Goal: Transaction & Acquisition: Purchase product/service

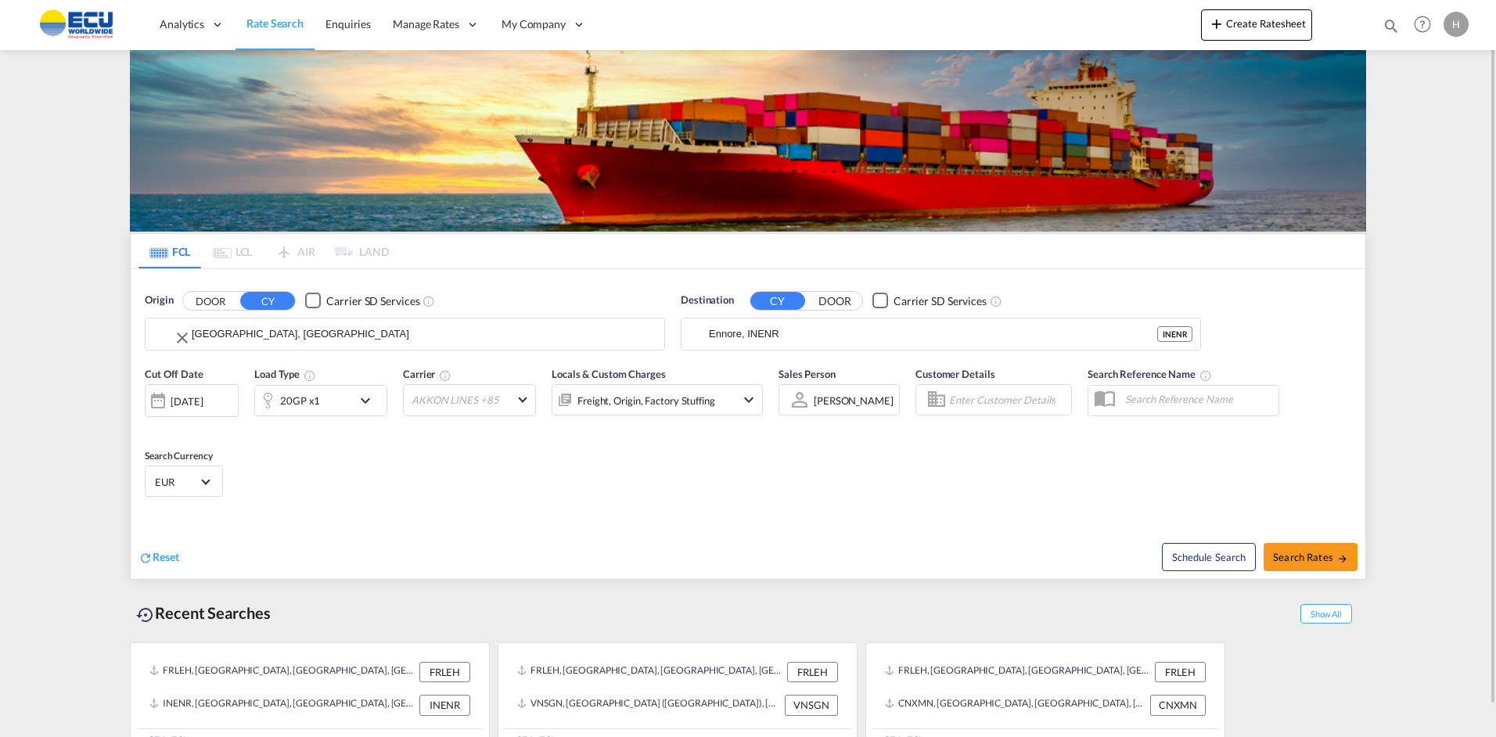
click at [236, 333] on input "[GEOGRAPHIC_DATA], [GEOGRAPHIC_DATA]" at bounding box center [424, 333] width 465 height 23
click at [776, 318] on md-input-container "Ennore, INENR" at bounding box center [941, 333] width 519 height 31
click at [763, 341] on input "Ennore, INENR" at bounding box center [951, 333] width 484 height 23
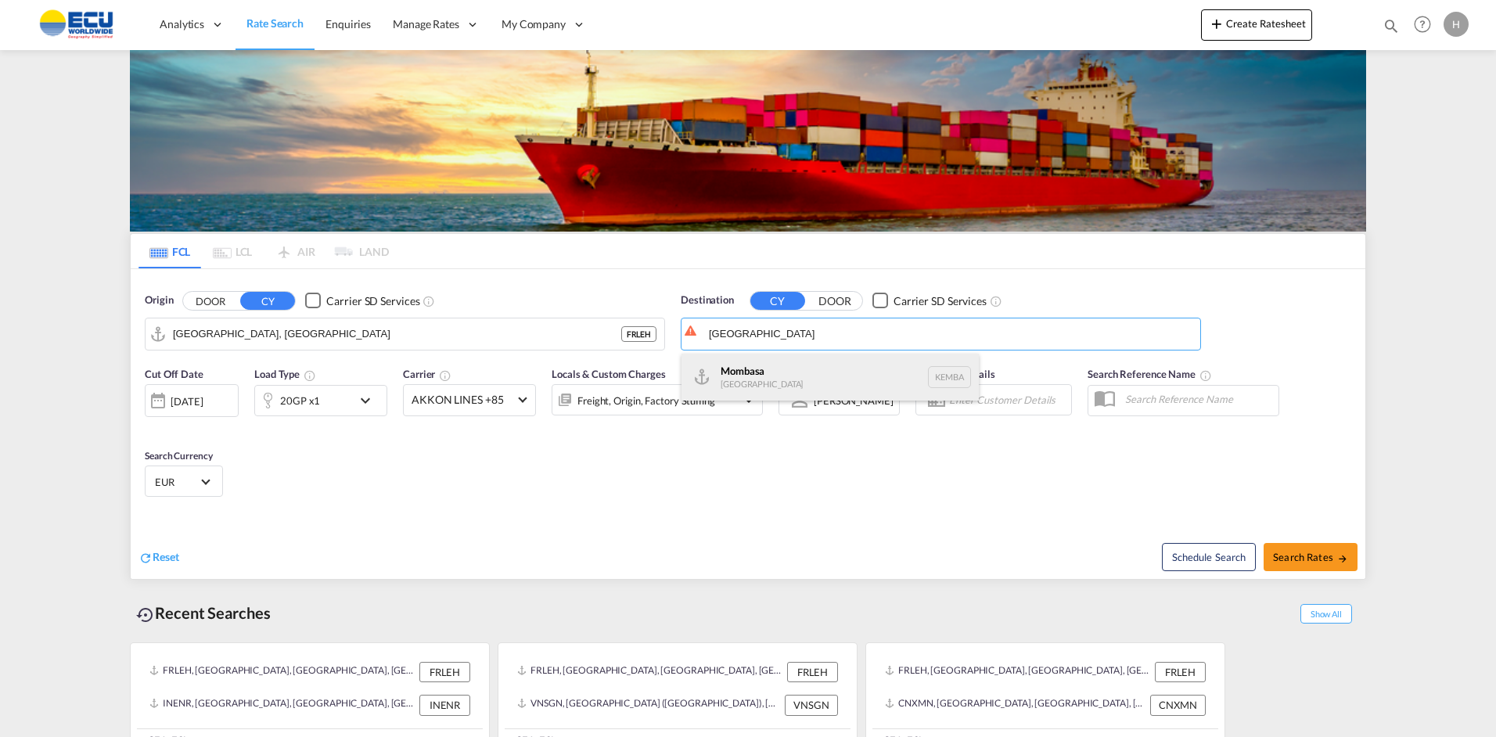
click at [750, 367] on div "Mombasa [GEOGRAPHIC_DATA] [GEOGRAPHIC_DATA]" at bounding box center [830, 377] width 297 height 47
type input "Mombasa, KEMBA"
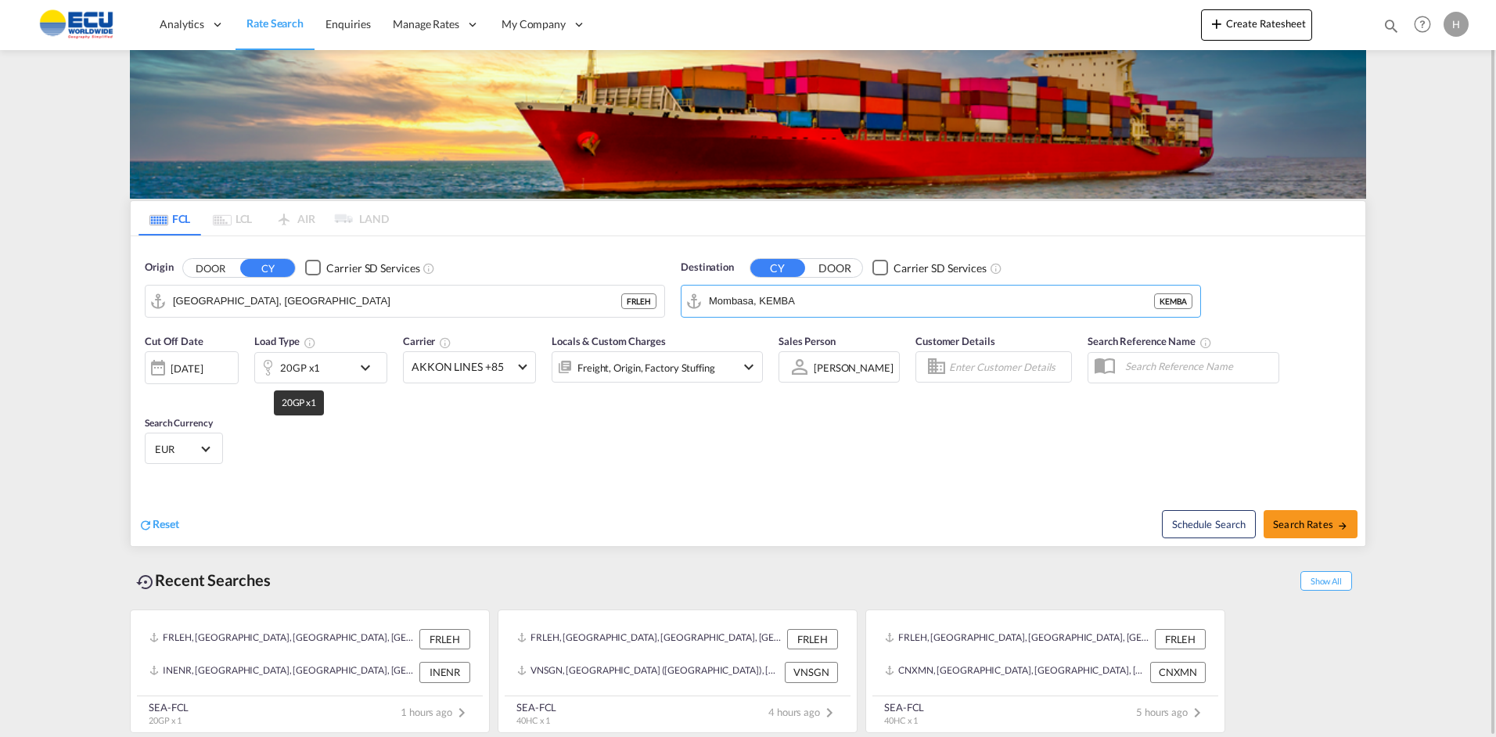
click at [286, 372] on div "20GP x1" at bounding box center [300, 368] width 40 height 22
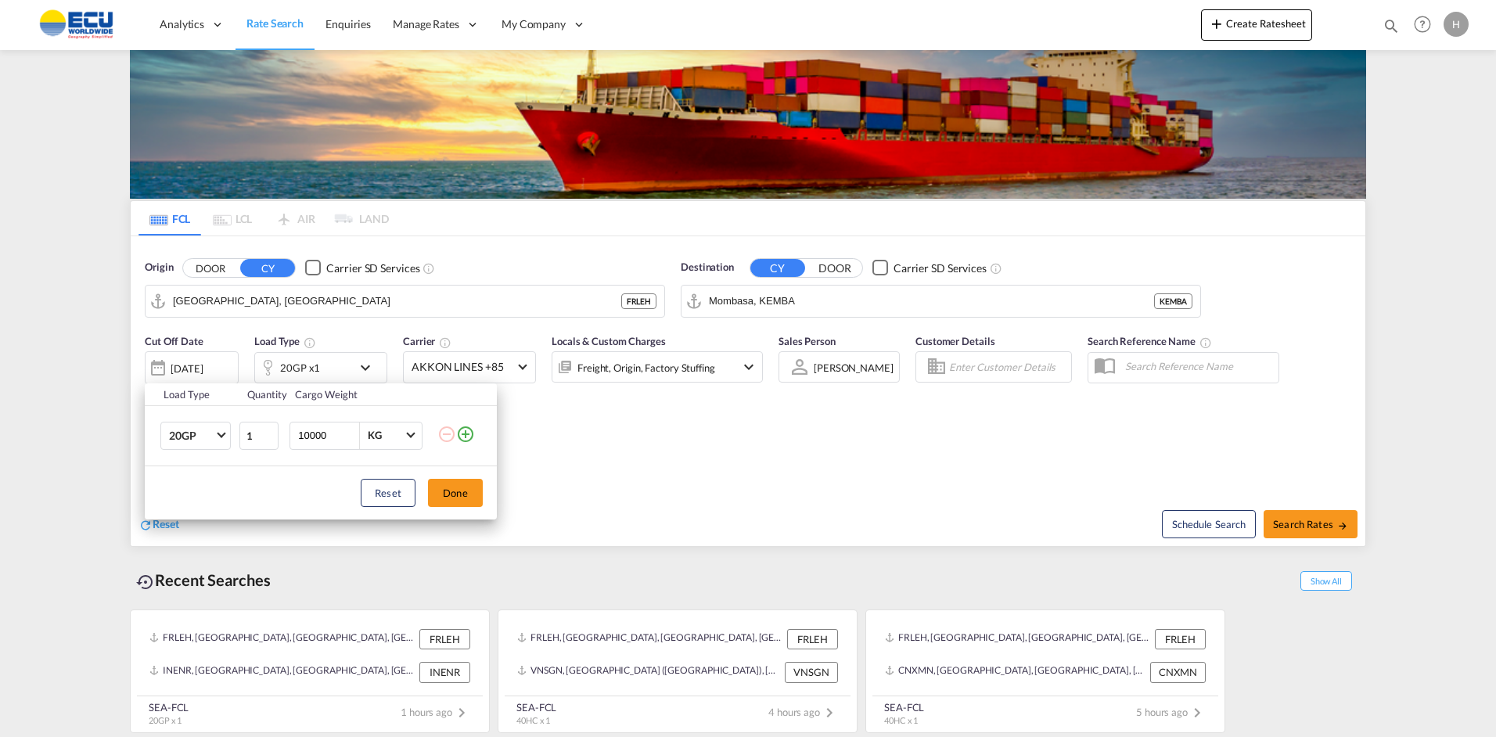
click at [225, 366] on div "Load Type Quantity Cargo Weight 20GP 20GP 40GP 40HC 45HC 20RE 40RE 40HR 20OT 40…" at bounding box center [748, 368] width 1496 height 737
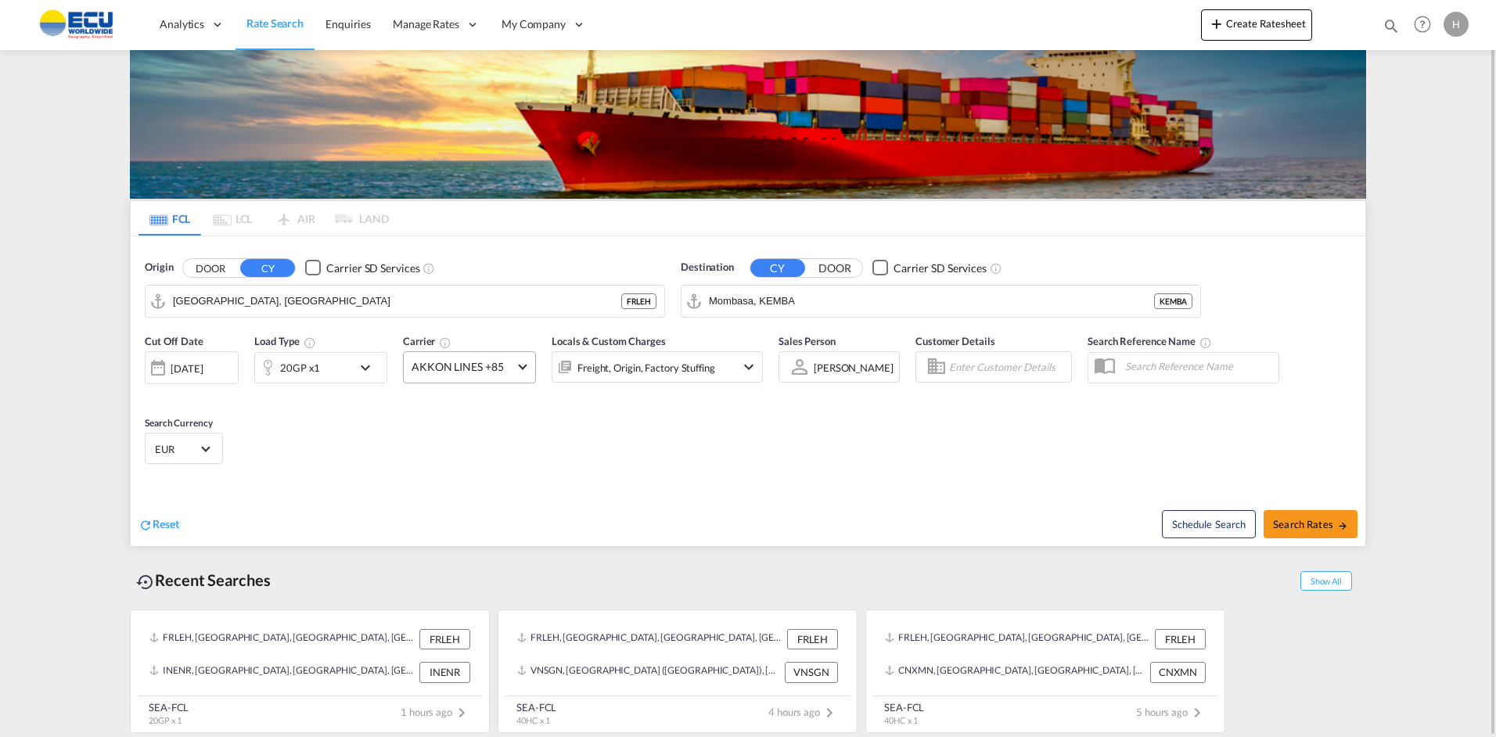
click at [450, 364] on span "AKKON LINES +85" at bounding box center [463, 367] width 102 height 16
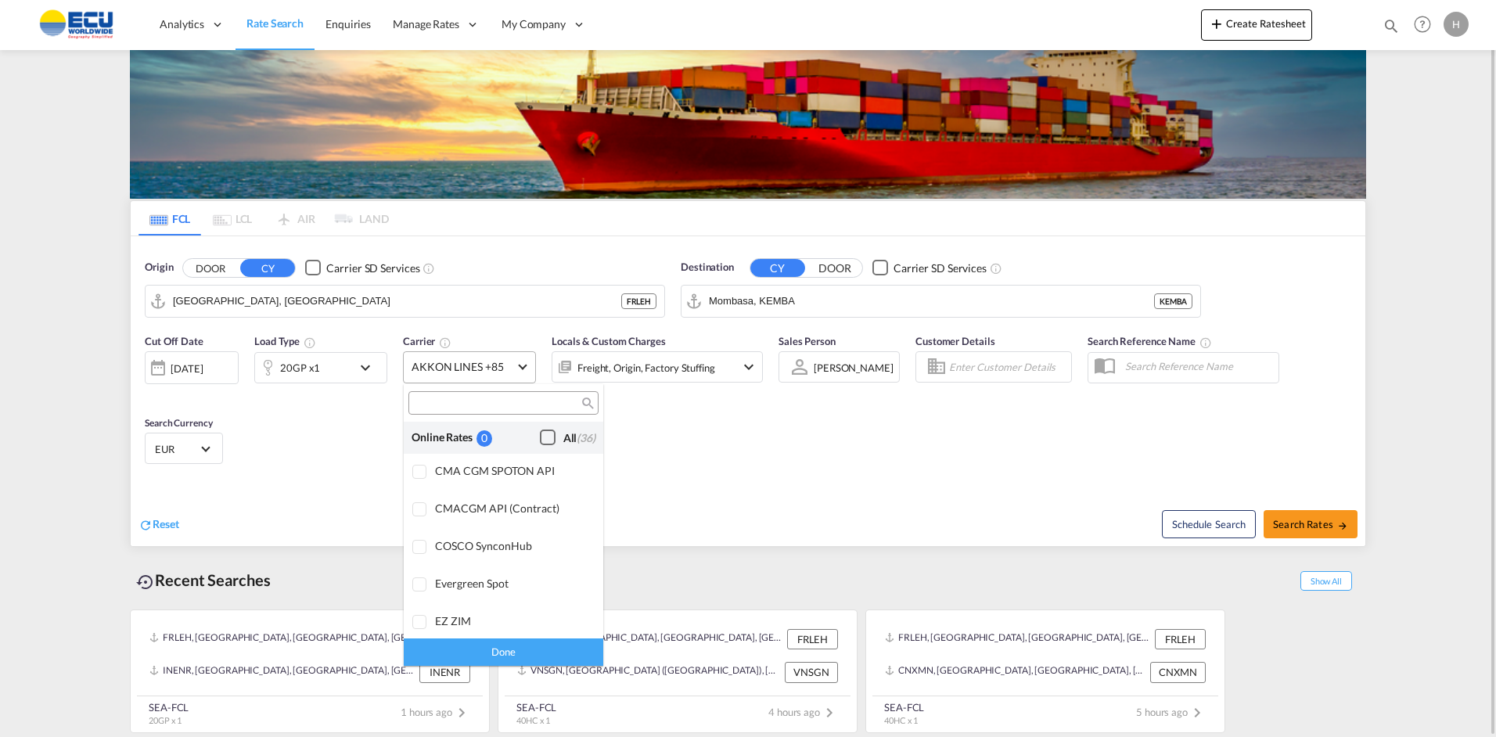
scroll to position [1332, 0]
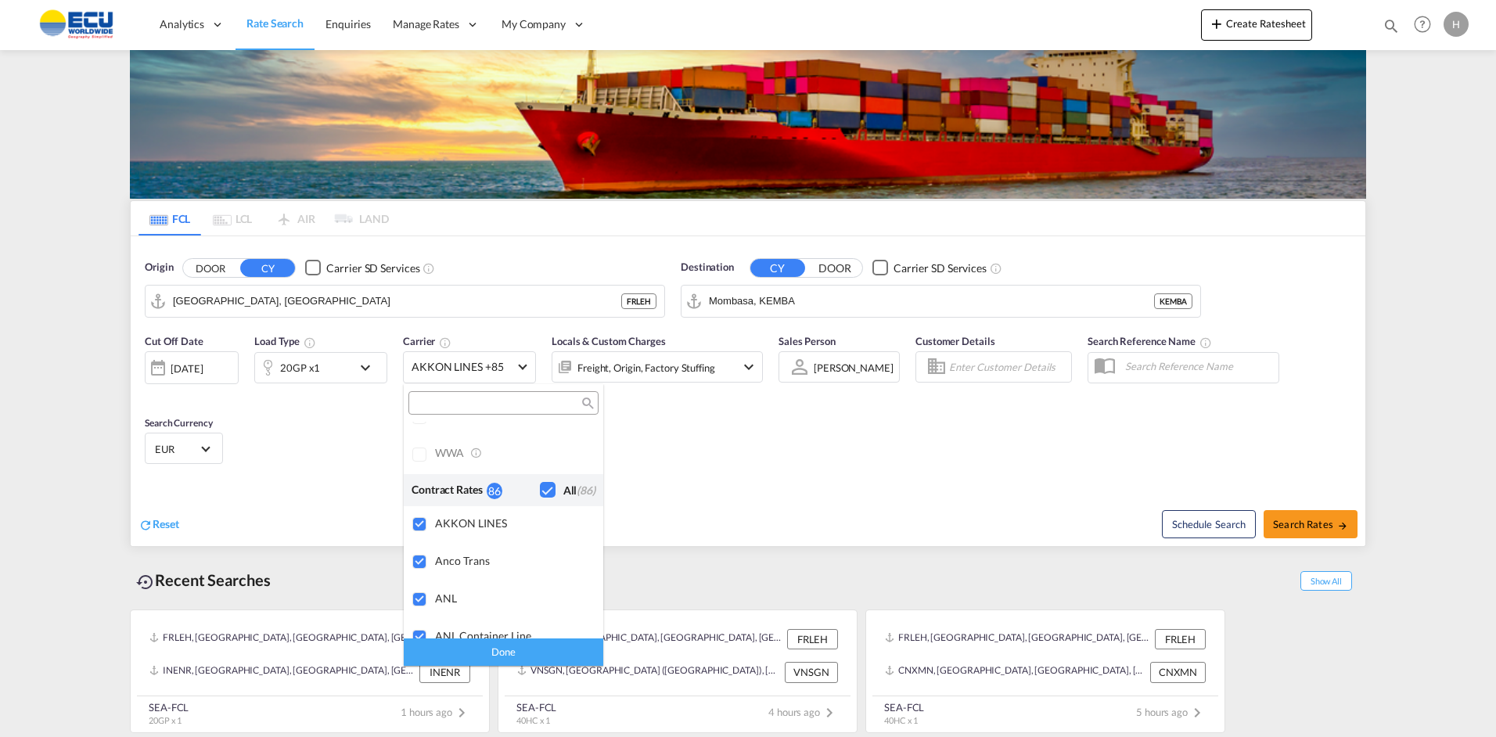
click at [1286, 524] on md-backdrop at bounding box center [748, 368] width 1496 height 737
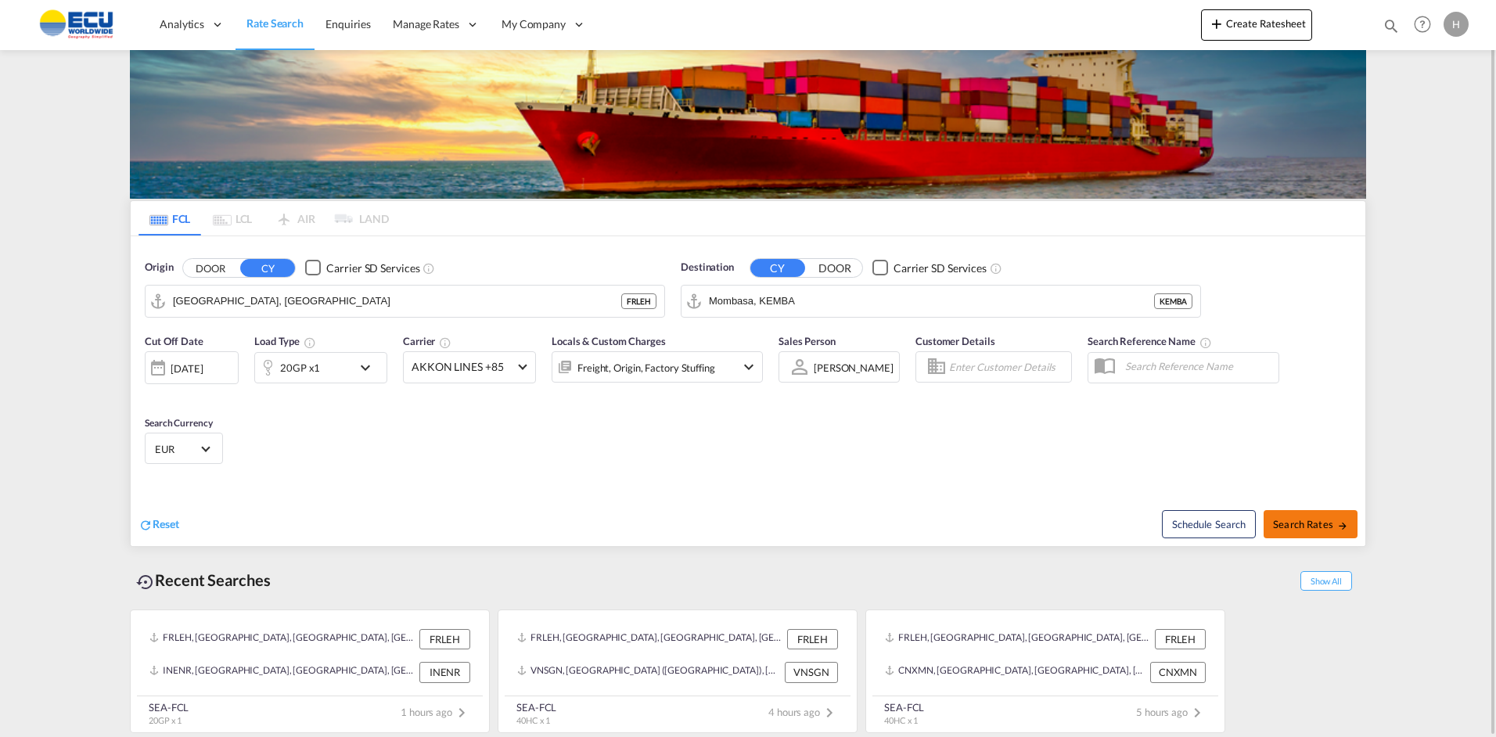
click at [1285, 518] on span "Search Rates" at bounding box center [1310, 524] width 75 height 13
type input "FRLEH to [GEOGRAPHIC_DATA] / [DATE]"
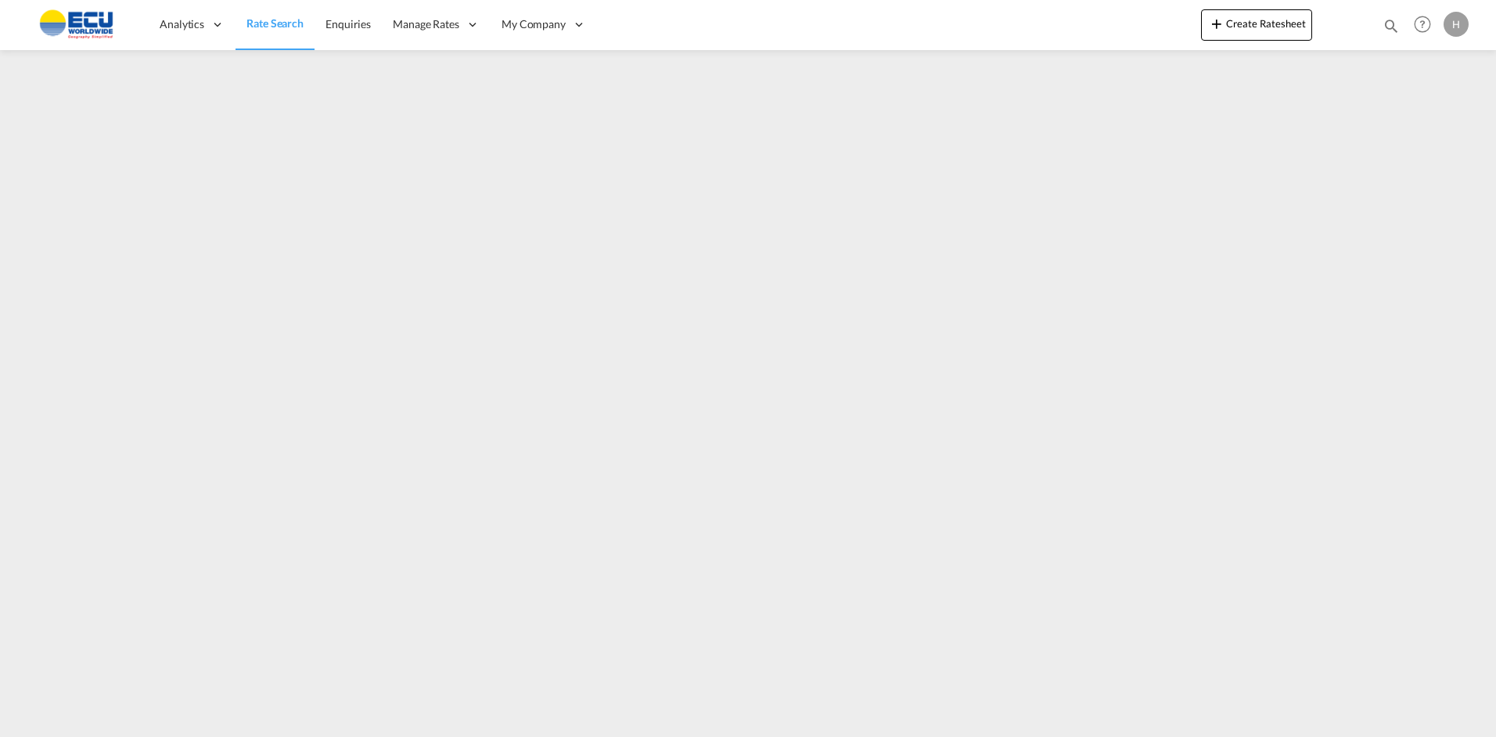
click at [268, 23] on span "Rate Search" at bounding box center [275, 22] width 57 height 13
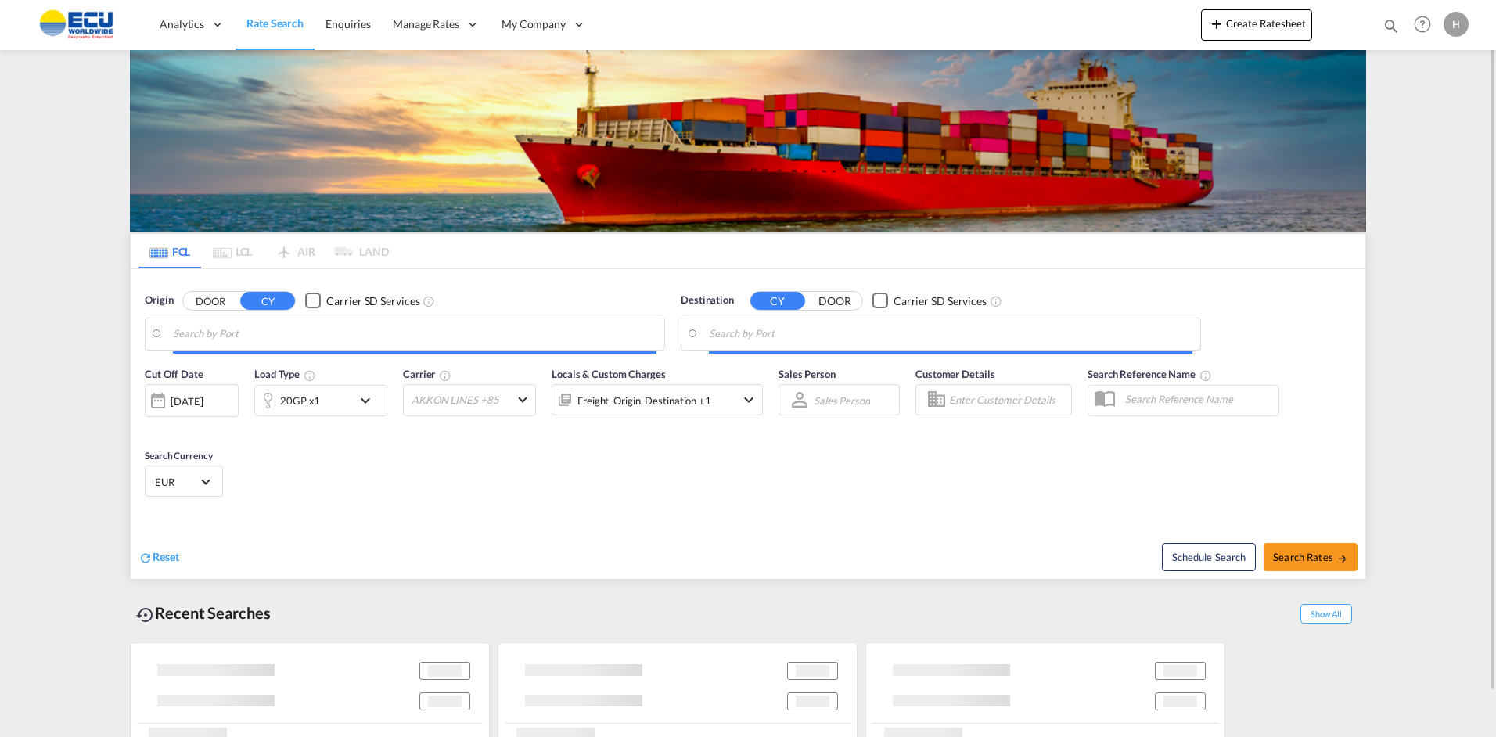
type input "[GEOGRAPHIC_DATA], [GEOGRAPHIC_DATA]"
type input "Mombasa, KEMBA"
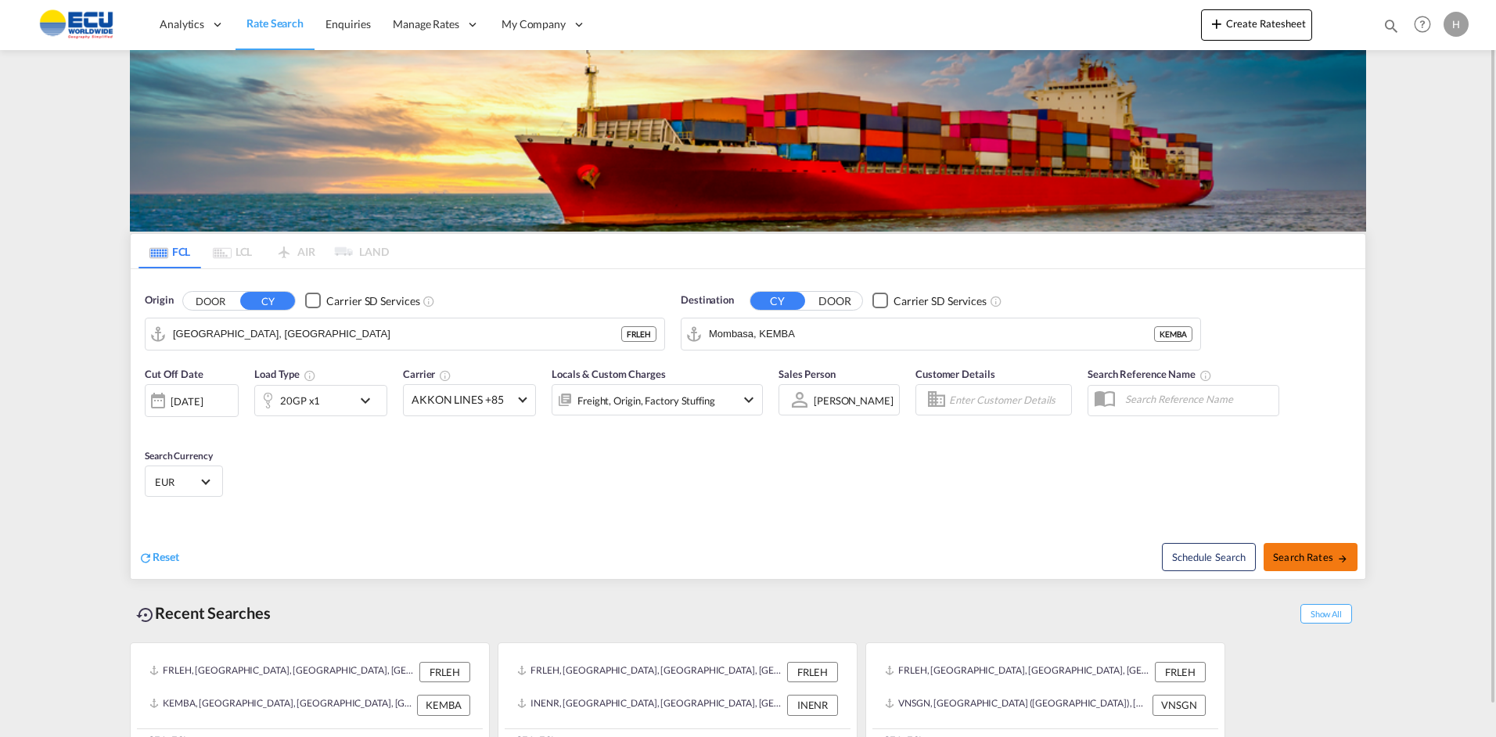
click at [1307, 549] on button "Search Rates" at bounding box center [1311, 557] width 94 height 28
type input "FRLEH to [GEOGRAPHIC_DATA] / [DATE]"
click at [358, 342] on input "[GEOGRAPHIC_DATA], [GEOGRAPHIC_DATA]" at bounding box center [415, 333] width 484 height 23
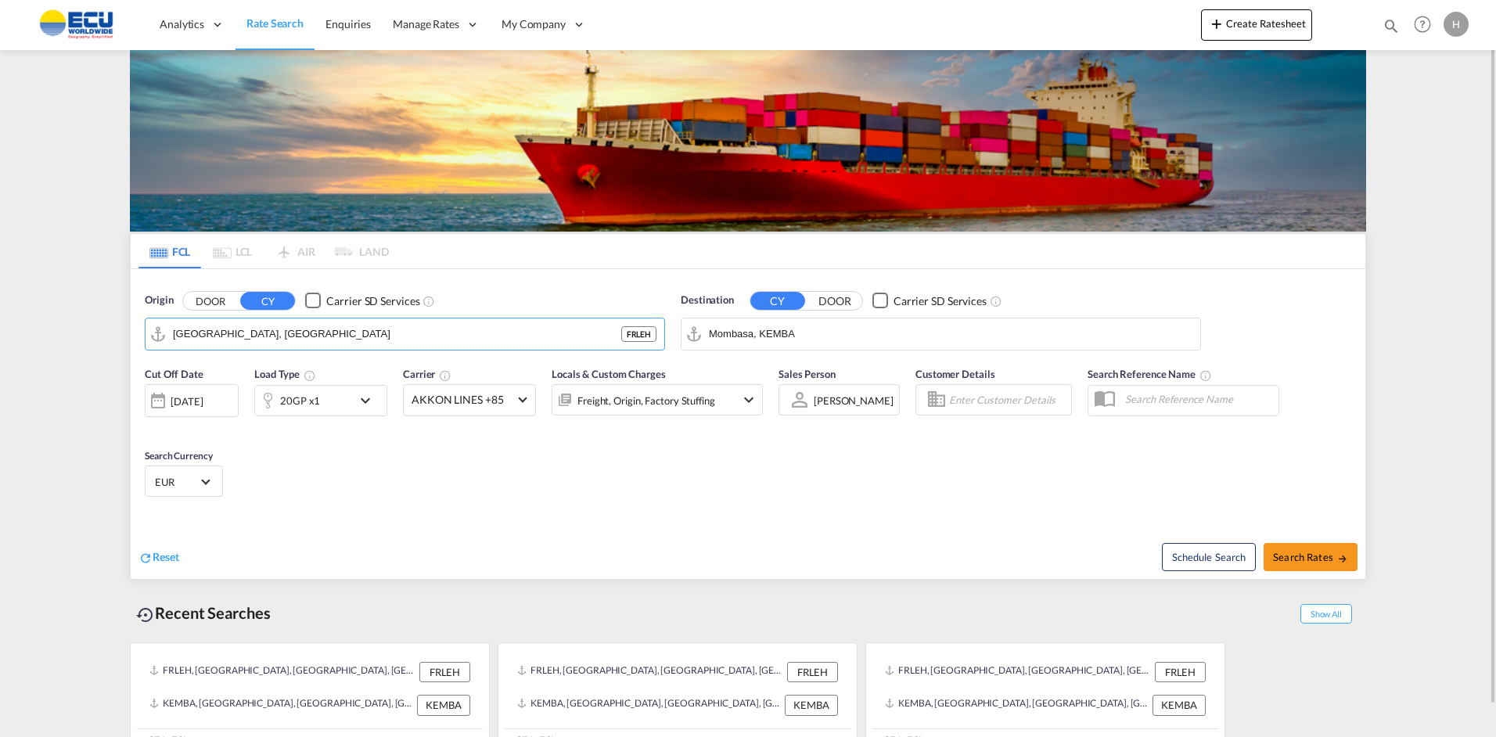
click at [783, 326] on input "Mombasa, KEMBA" at bounding box center [951, 333] width 484 height 23
click at [764, 376] on div "Shuw aikh Kuwait KWSWK" at bounding box center [830, 377] width 297 height 47
type input "Shuwaikh, KWSWK"
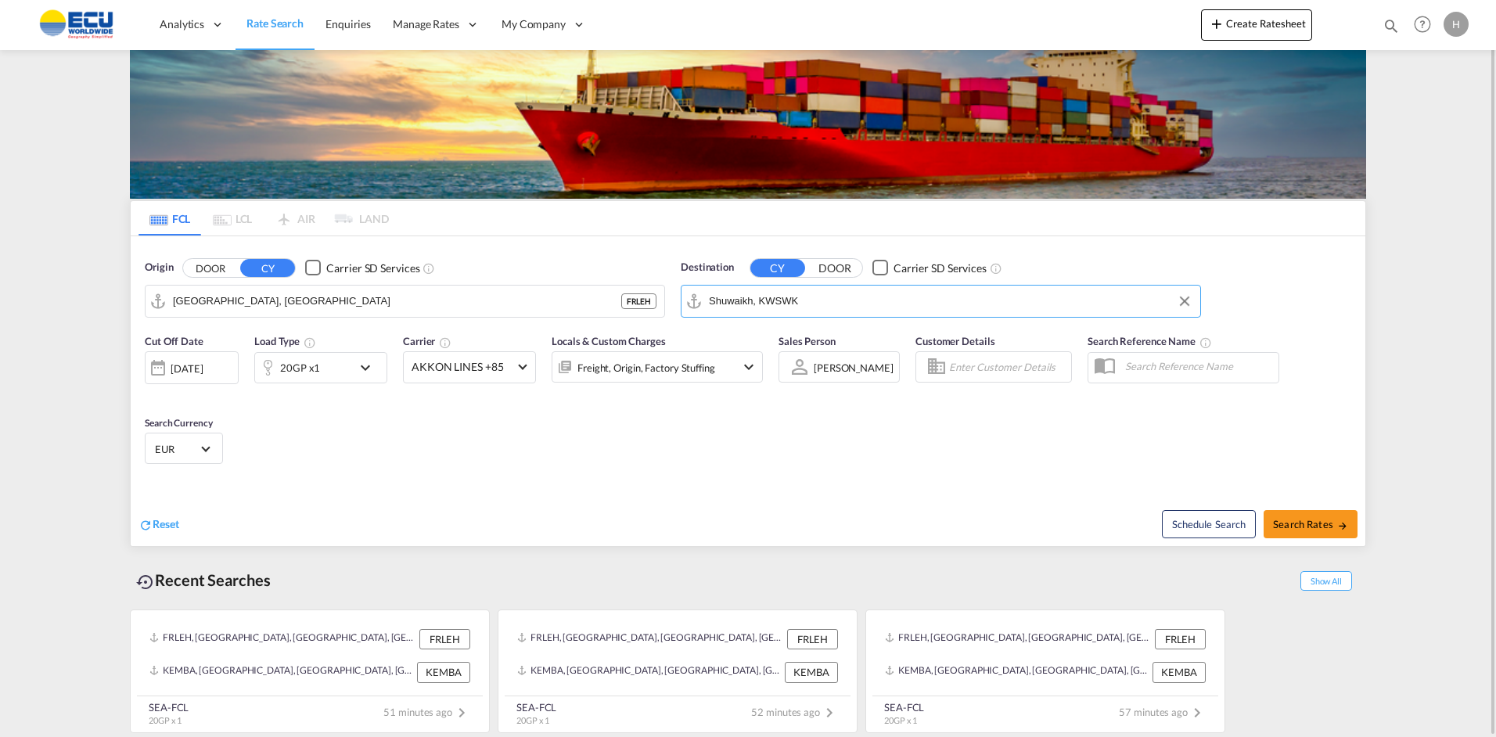
click at [298, 378] on div "20GP x1" at bounding box center [300, 368] width 40 height 22
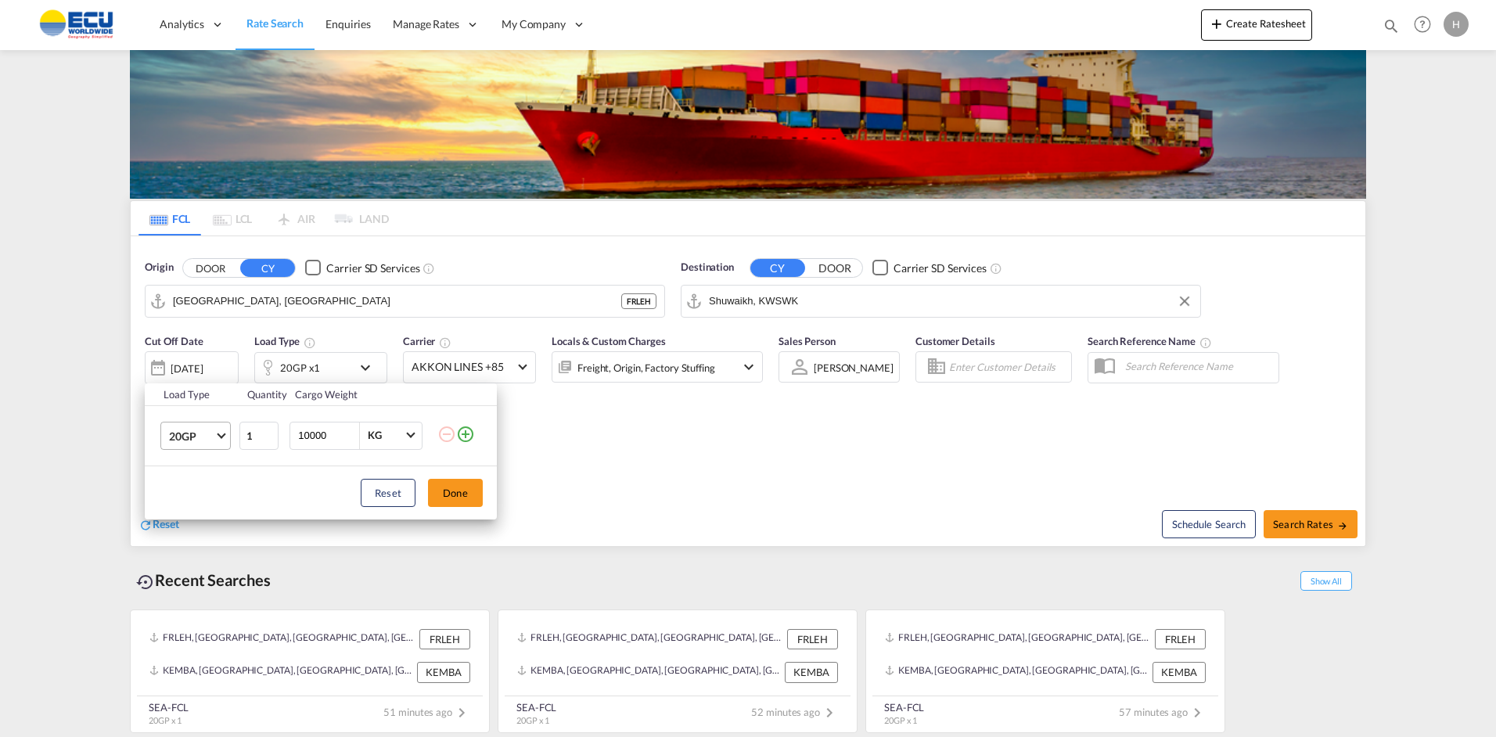
click at [226, 437] on md-select-value "20GP" at bounding box center [198, 436] width 63 height 27
click at [190, 513] on div "40HC" at bounding box center [183, 511] width 29 height 16
click at [455, 493] on button "Done" at bounding box center [455, 493] width 55 height 28
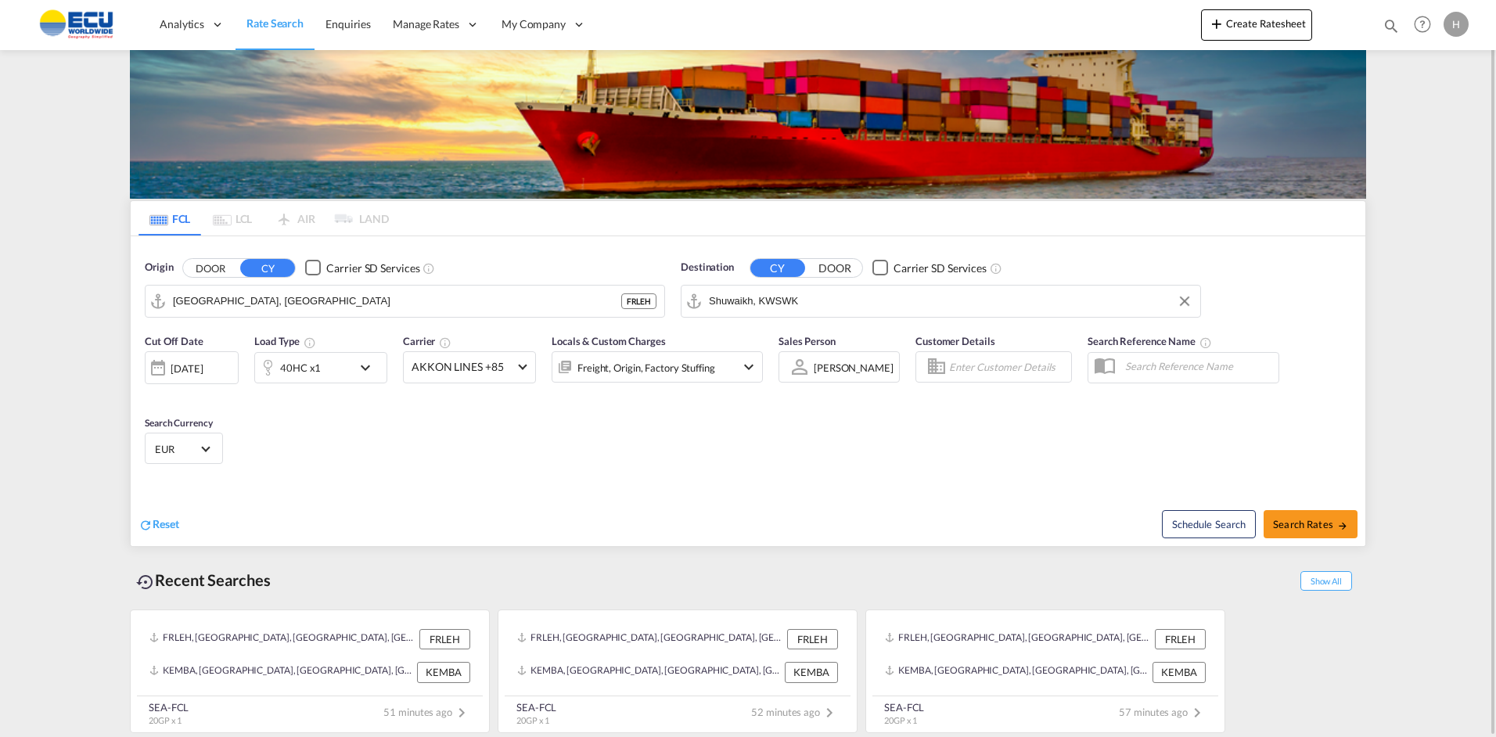
click at [203, 365] on div "[DATE]" at bounding box center [187, 369] width 32 height 14
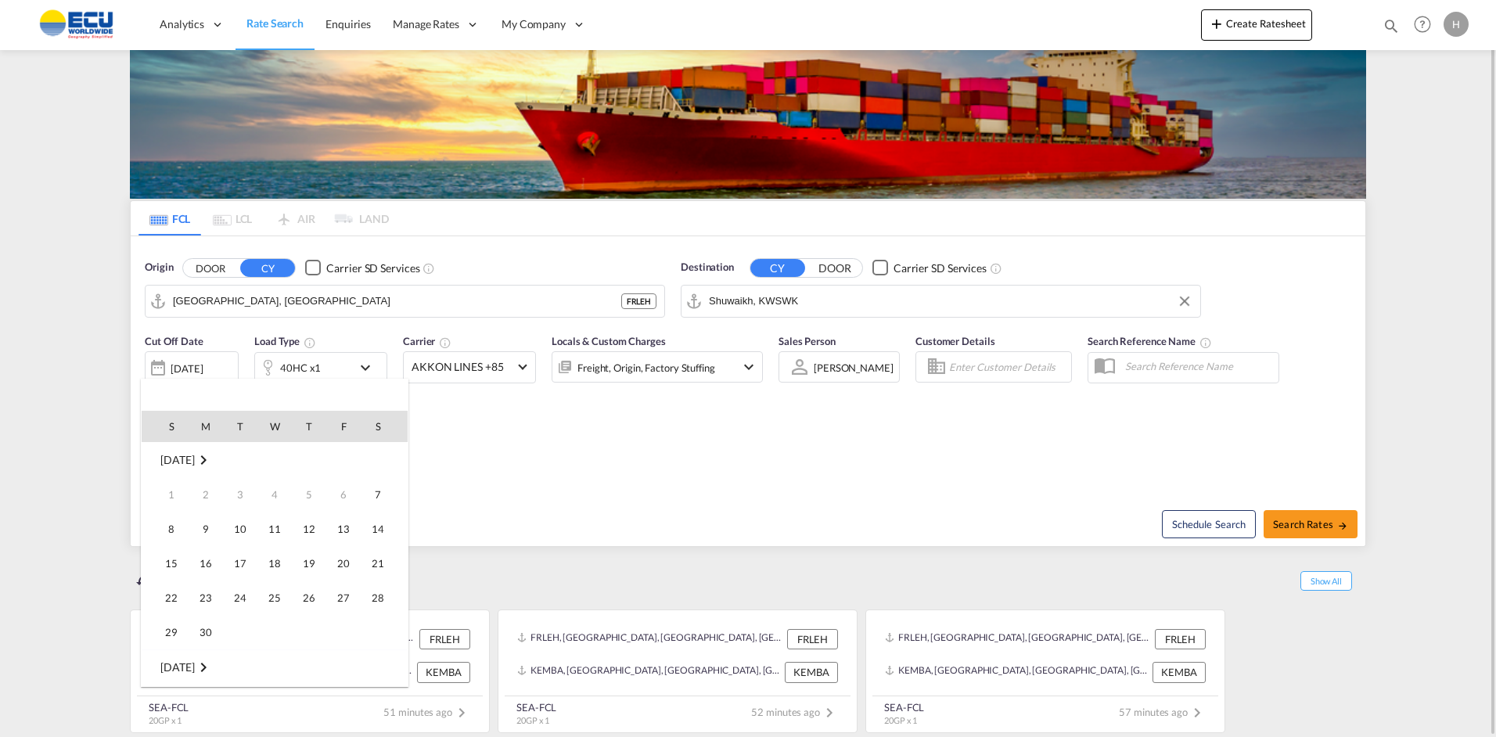
scroll to position [622, 0]
click at [206, 365] on div at bounding box center [748, 368] width 1496 height 737
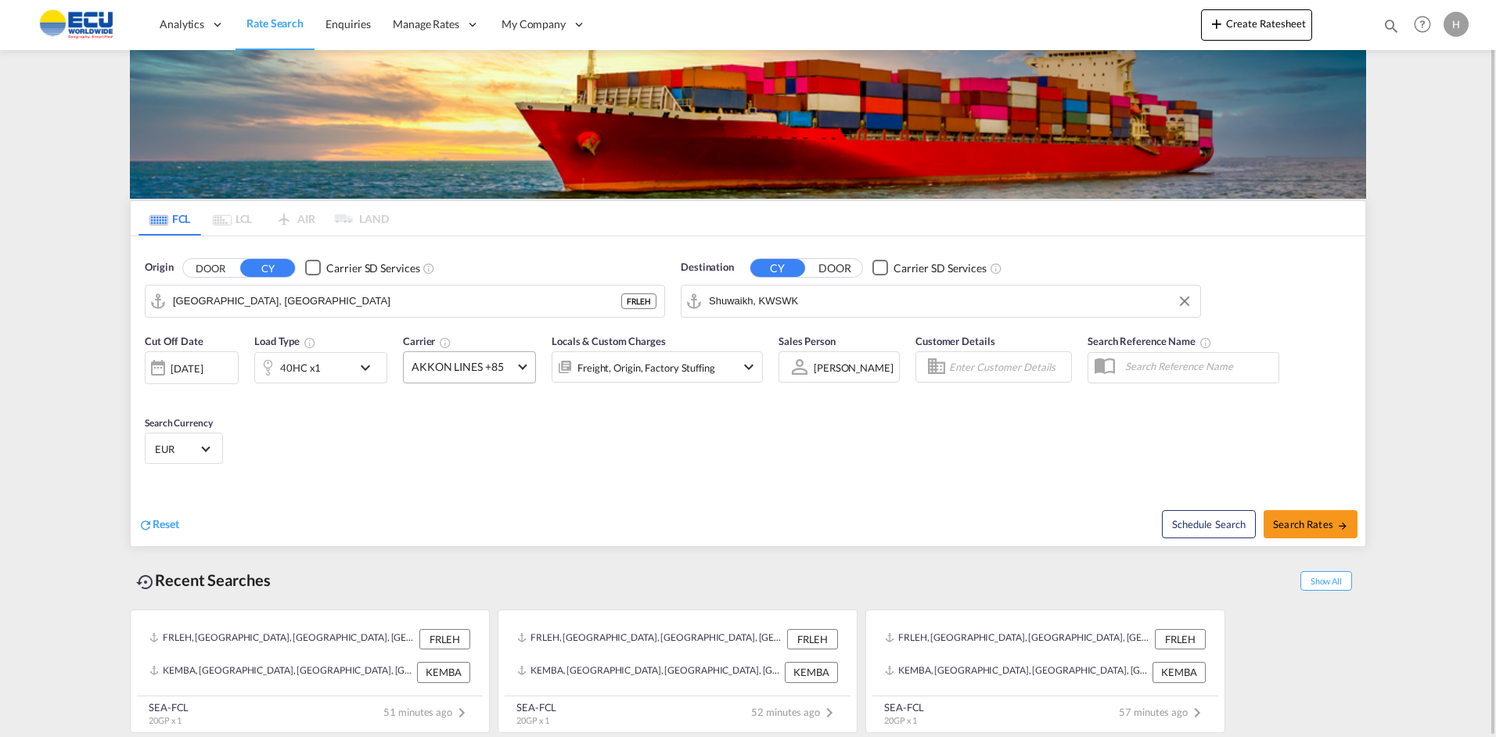
click at [509, 361] on span "AKKON LINES +85" at bounding box center [463, 367] width 102 height 16
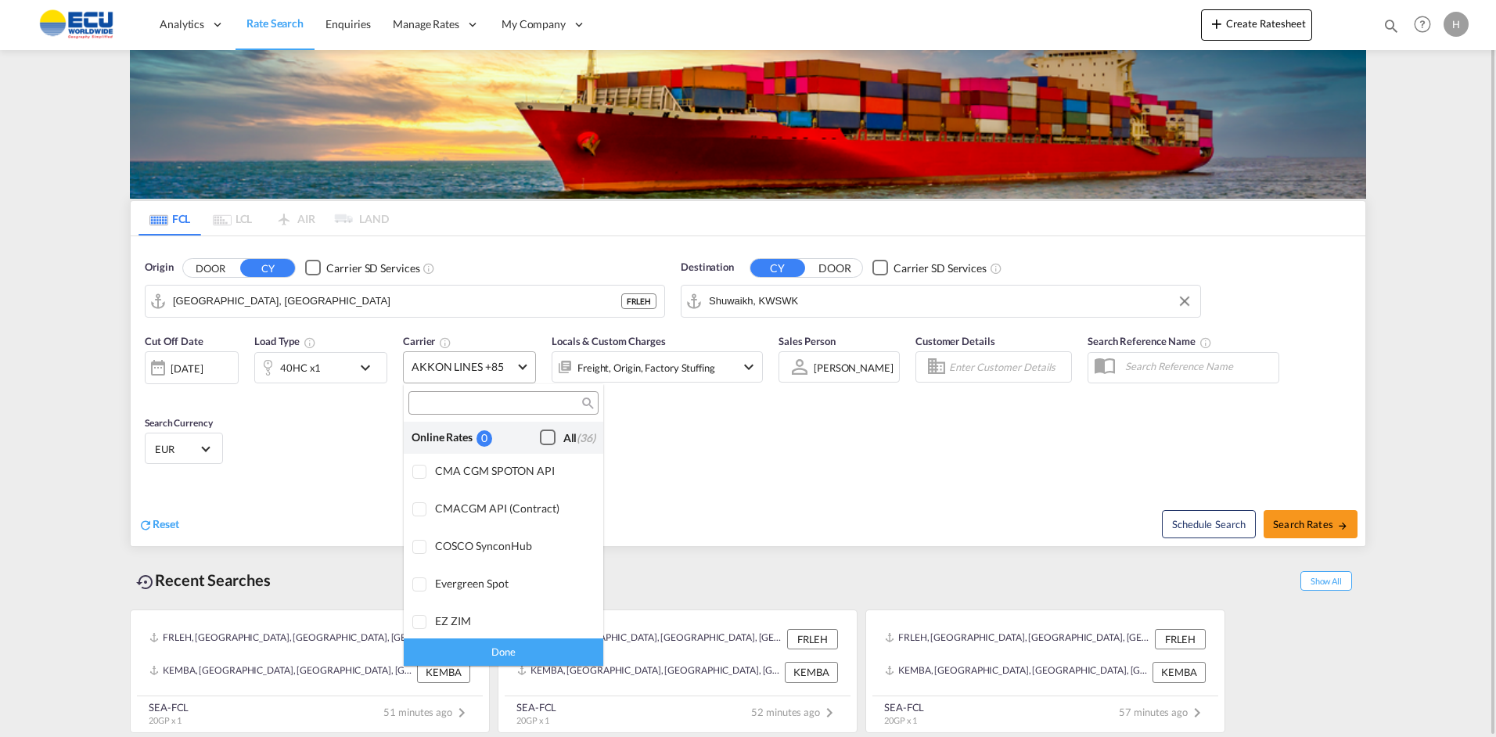
scroll to position [1332, 0]
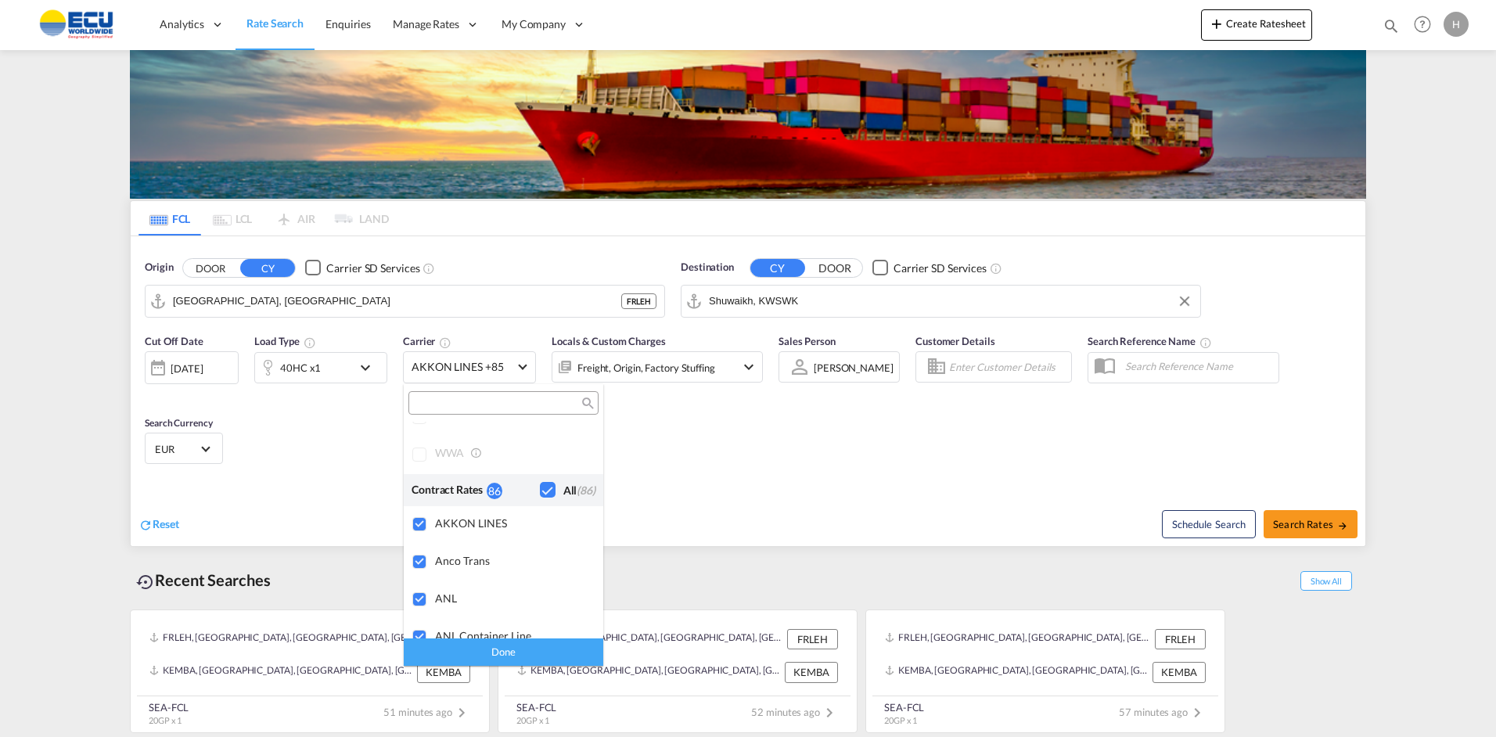
click at [700, 429] on md-backdrop at bounding box center [748, 368] width 1496 height 737
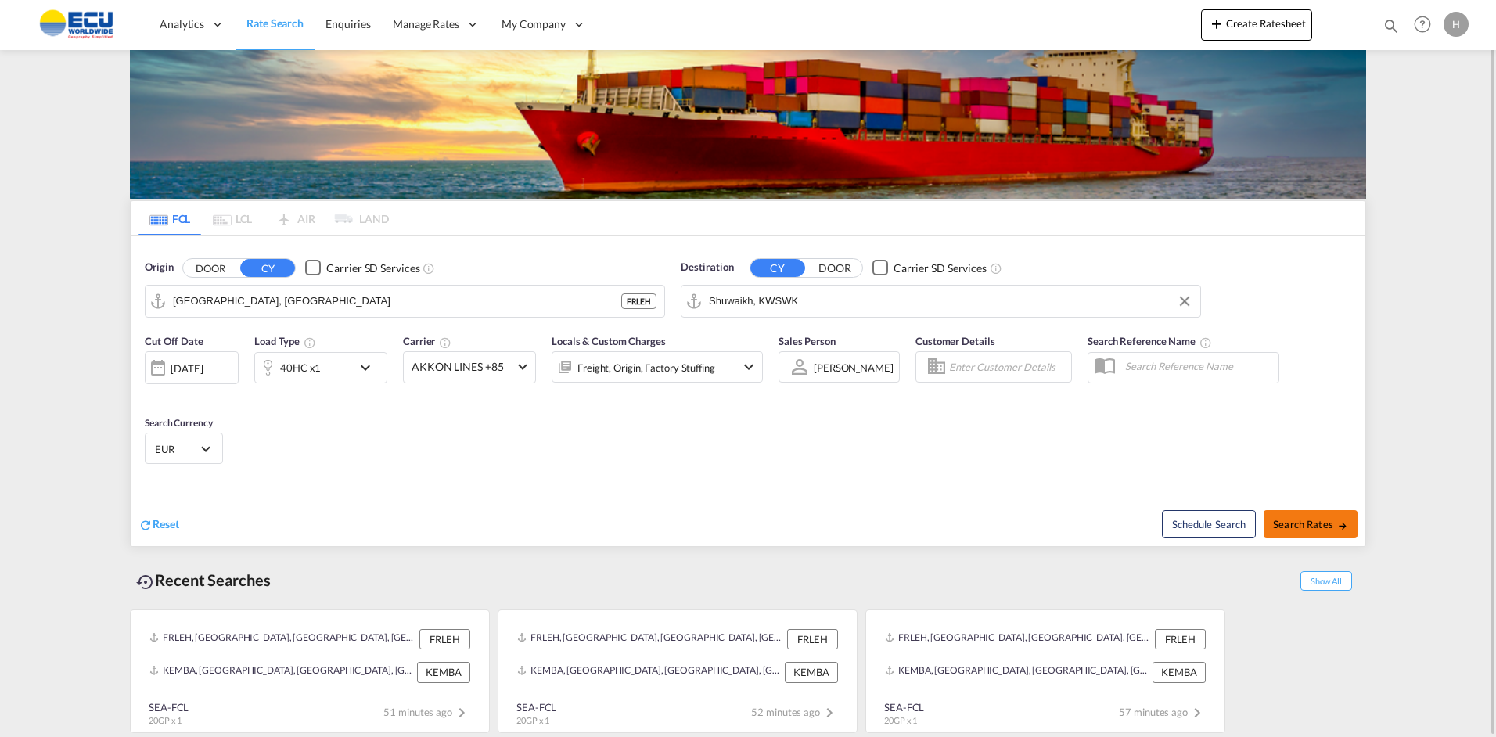
click at [1326, 520] on span "Search Rates" at bounding box center [1310, 524] width 75 height 13
type input "FRLEH to KWSWK / 5 Sep 2025"
